Goal: Register for event/course

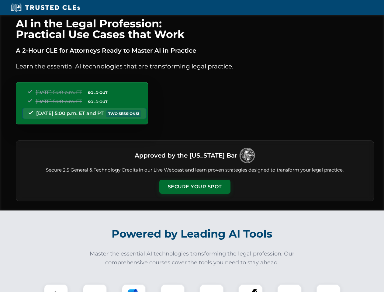
click at [195, 187] on button "Secure Your Spot" at bounding box center [194, 187] width 71 height 14
click at [56, 288] on img at bounding box center [56, 296] width 18 height 18
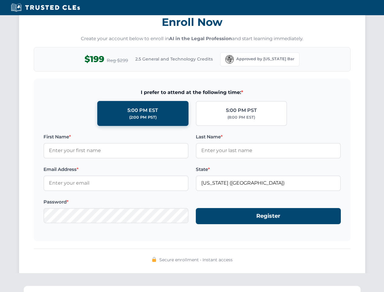
scroll to position [597, 0]
